Goal: Find contact information: Find contact information

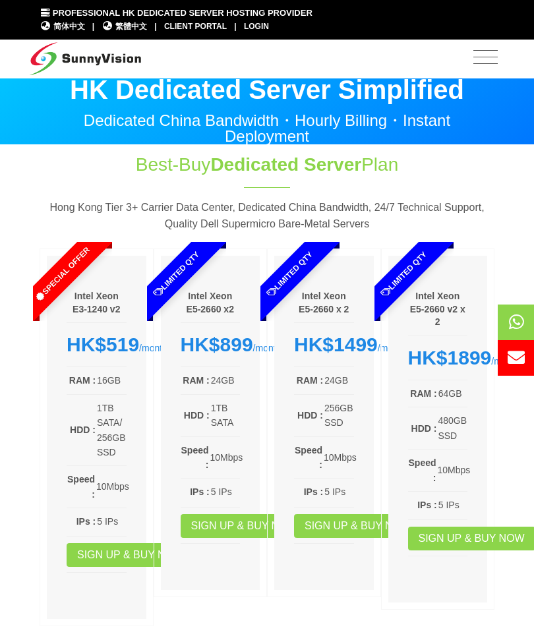
click at [143, 27] on span "繁體中文" at bounding box center [124, 26] width 45 height 13
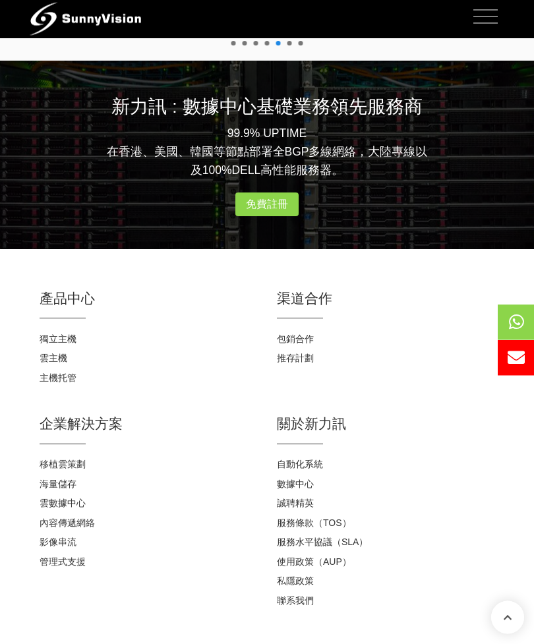
scroll to position [1936, 0]
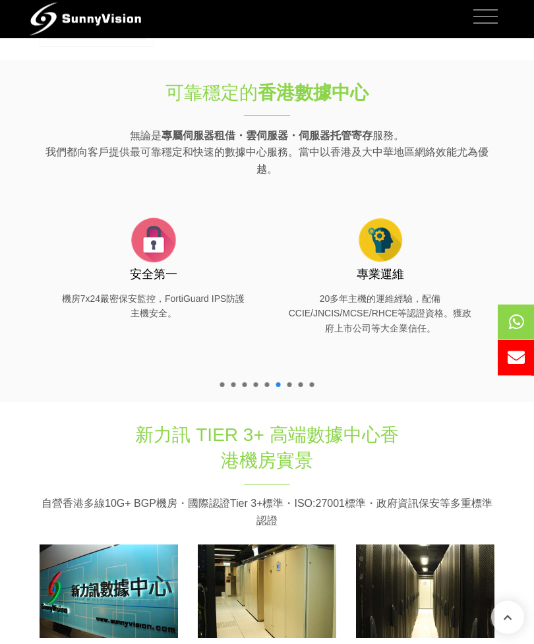
click at [481, 21] on span "Toggle navigation" at bounding box center [485, 16] width 24 height 16
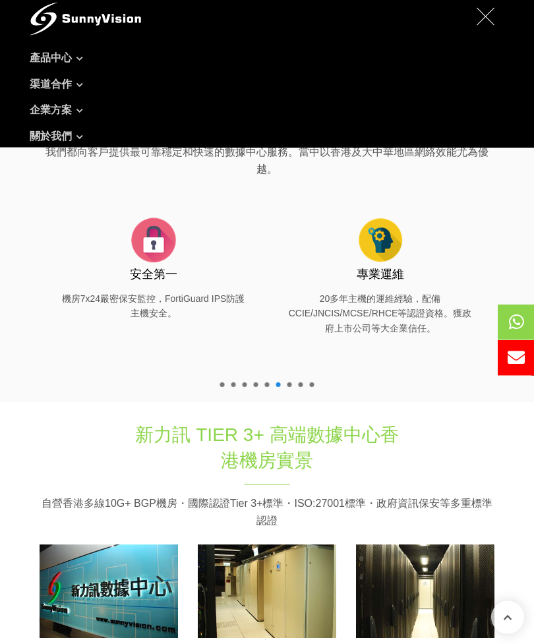
scroll to position [577, 0]
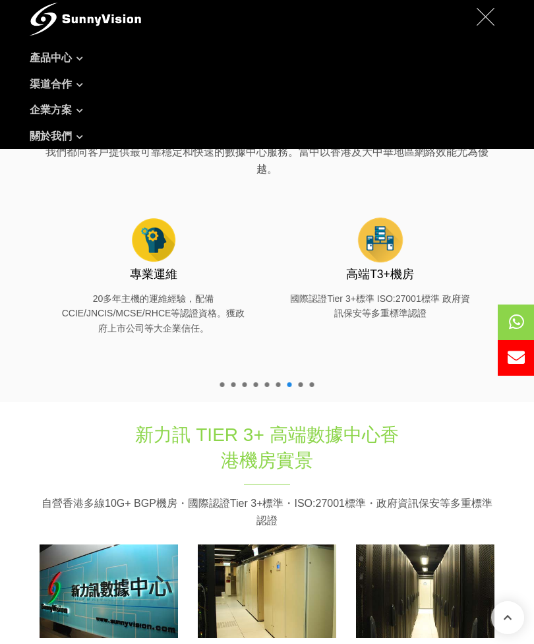
click at [72, 140] on link "關於我們" at bounding box center [267, 136] width 475 height 26
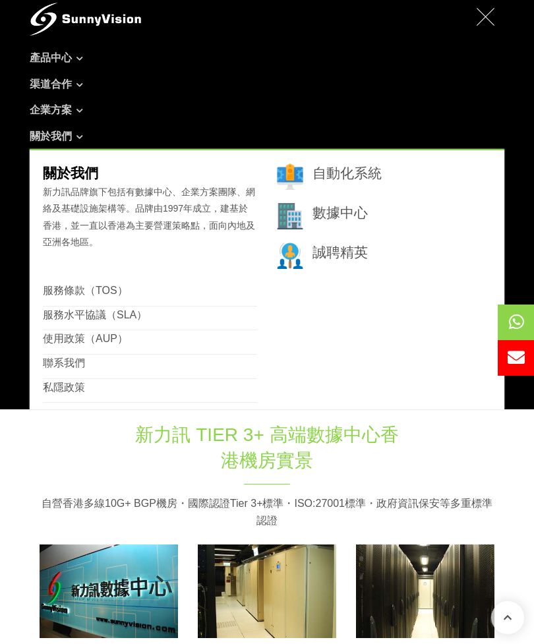
click at [78, 359] on link "聯系我們" at bounding box center [64, 362] width 42 height 11
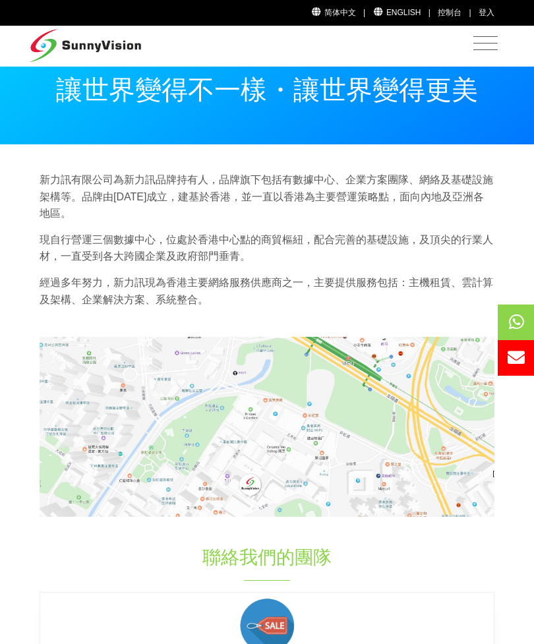
click at [479, 50] on span "Toggle navigation" at bounding box center [485, 42] width 24 height 16
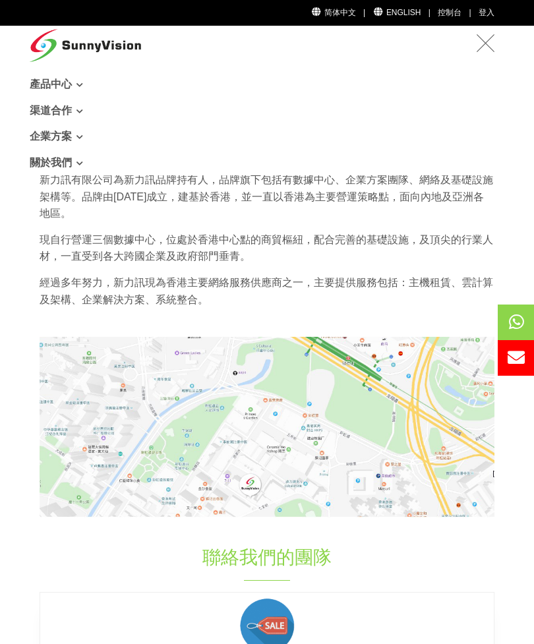
click at [83, 88] on icon at bounding box center [79, 84] width 7 height 7
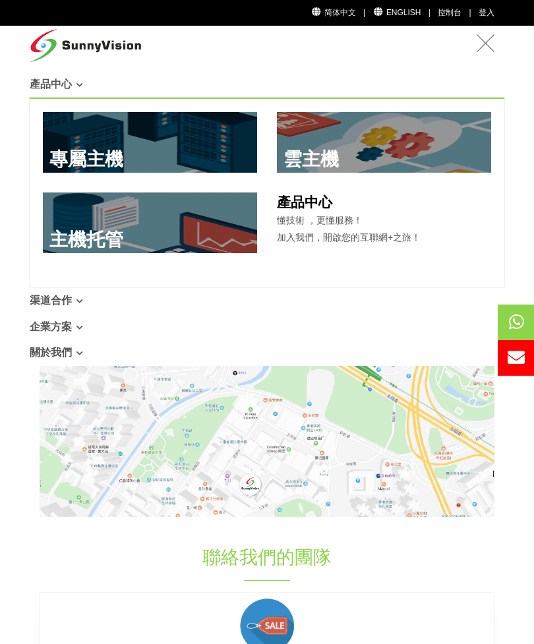
click at [82, 301] on icon at bounding box center [79, 300] width 7 height 7
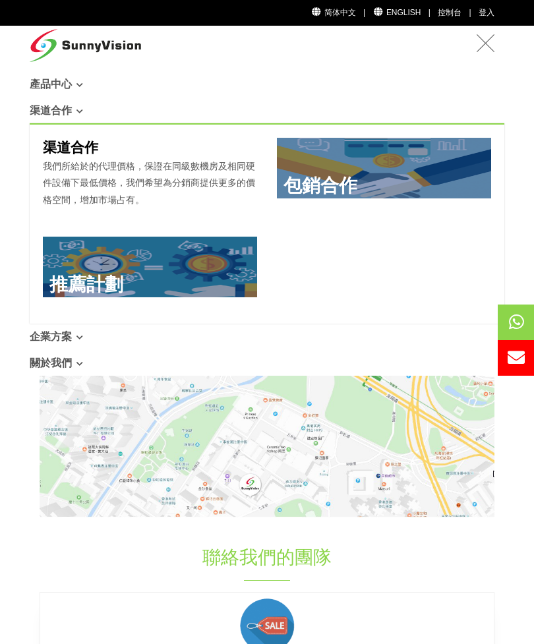
click at [79, 342] on link "企業方案" at bounding box center [267, 337] width 475 height 26
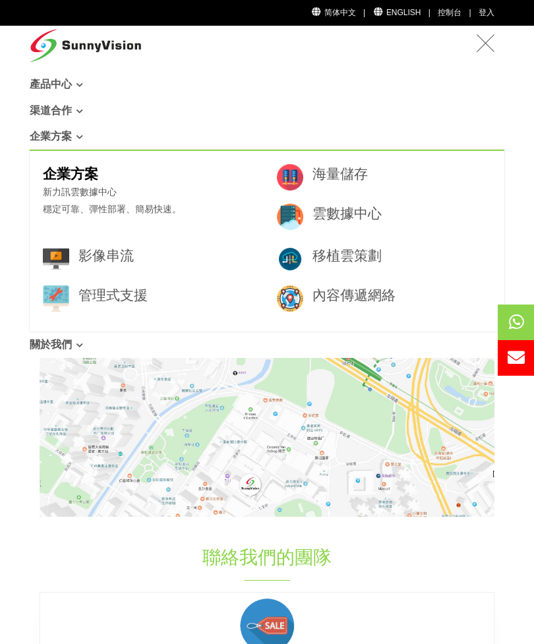
click at [490, 42] on span "Toggle navigation" at bounding box center [485, 42] width 24 height 16
